Goal: Transaction & Acquisition: Obtain resource

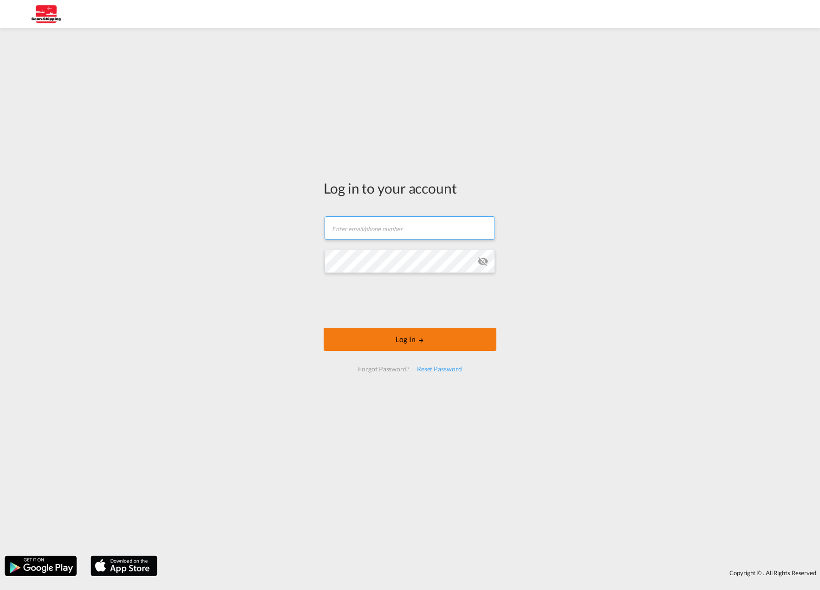
type input "[EMAIL_ADDRESS][DOMAIN_NAME]"
click at [411, 342] on button "Log In" at bounding box center [410, 339] width 173 height 23
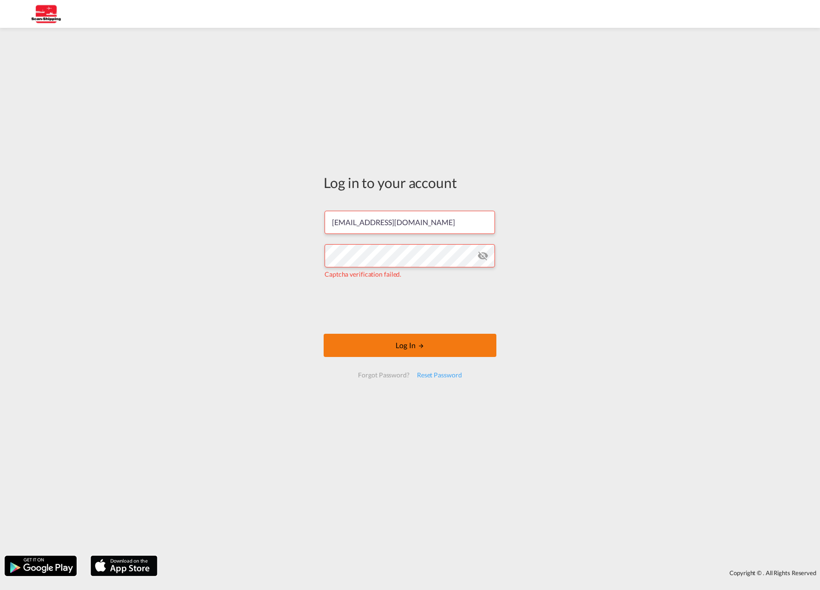
click at [415, 352] on button "Log In" at bounding box center [410, 345] width 173 height 23
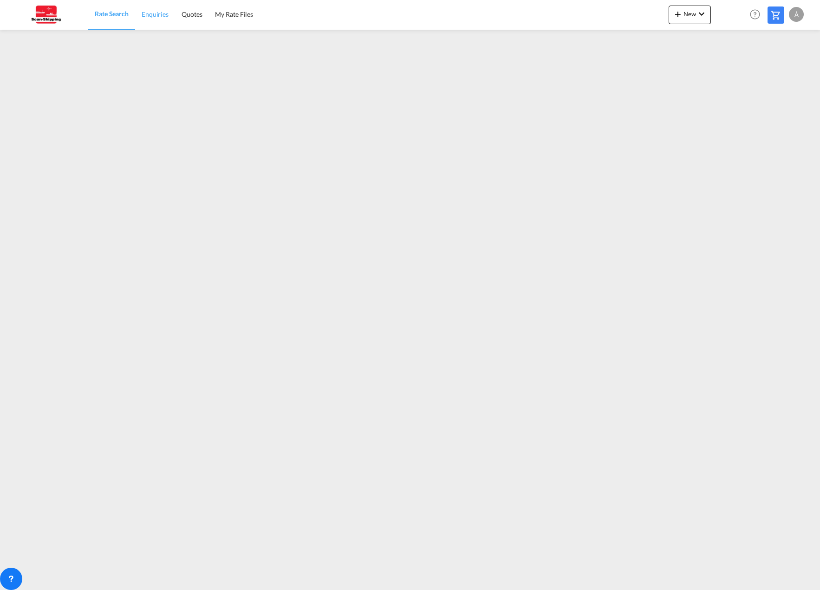
click at [156, 18] on span "Enquiries" at bounding box center [155, 14] width 27 height 8
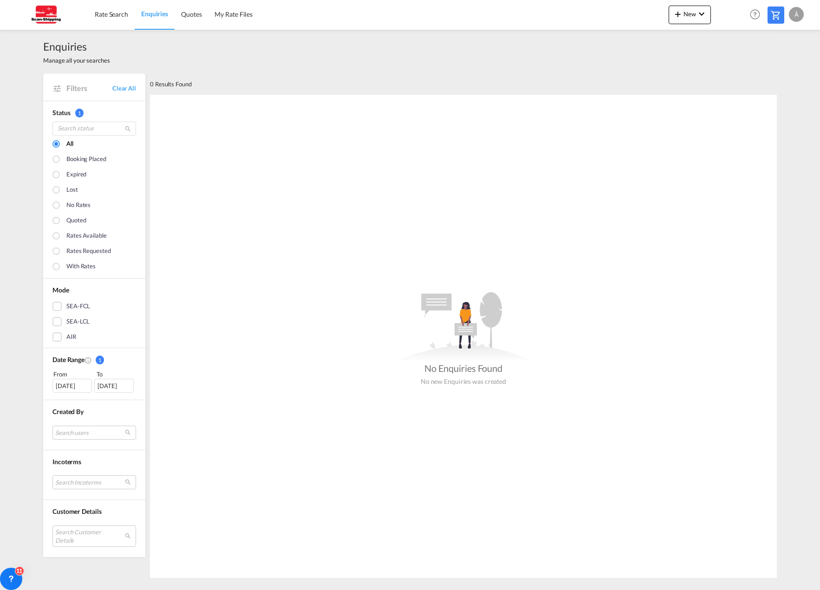
click at [431, 50] on div "Enquiries Manage all your searches" at bounding box center [410, 52] width 734 height 44
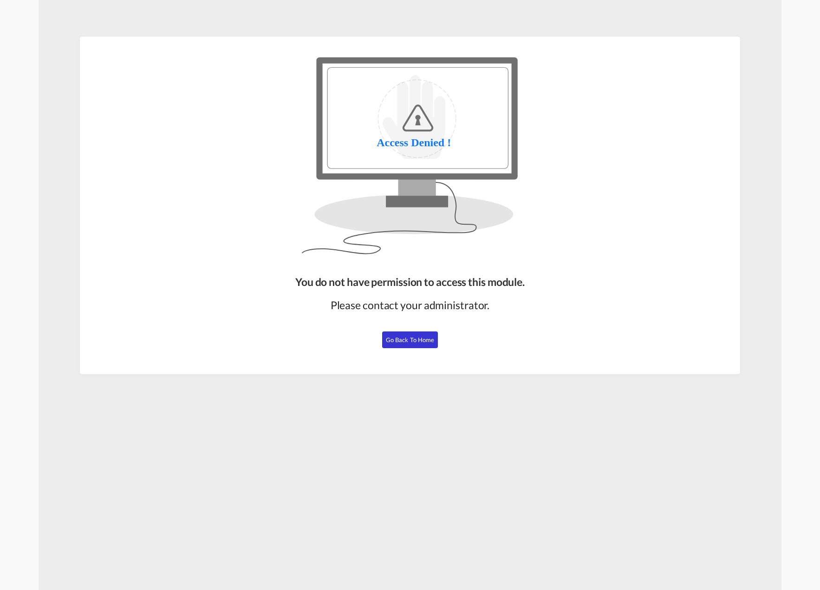
click at [413, 340] on span "Go Back to Home" at bounding box center [410, 339] width 49 height 7
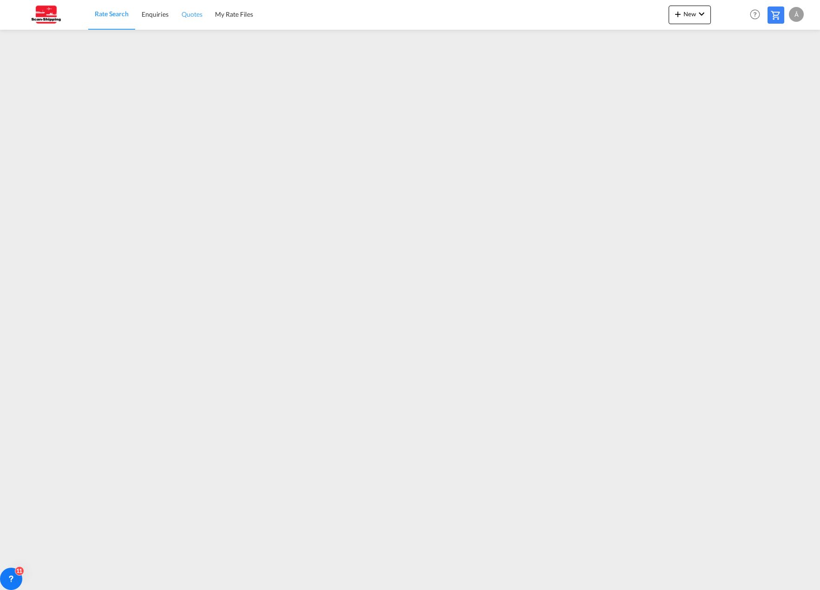
click at [185, 12] on span "Quotes" at bounding box center [192, 14] width 20 height 8
